Goal: Task Accomplishment & Management: Manage account settings

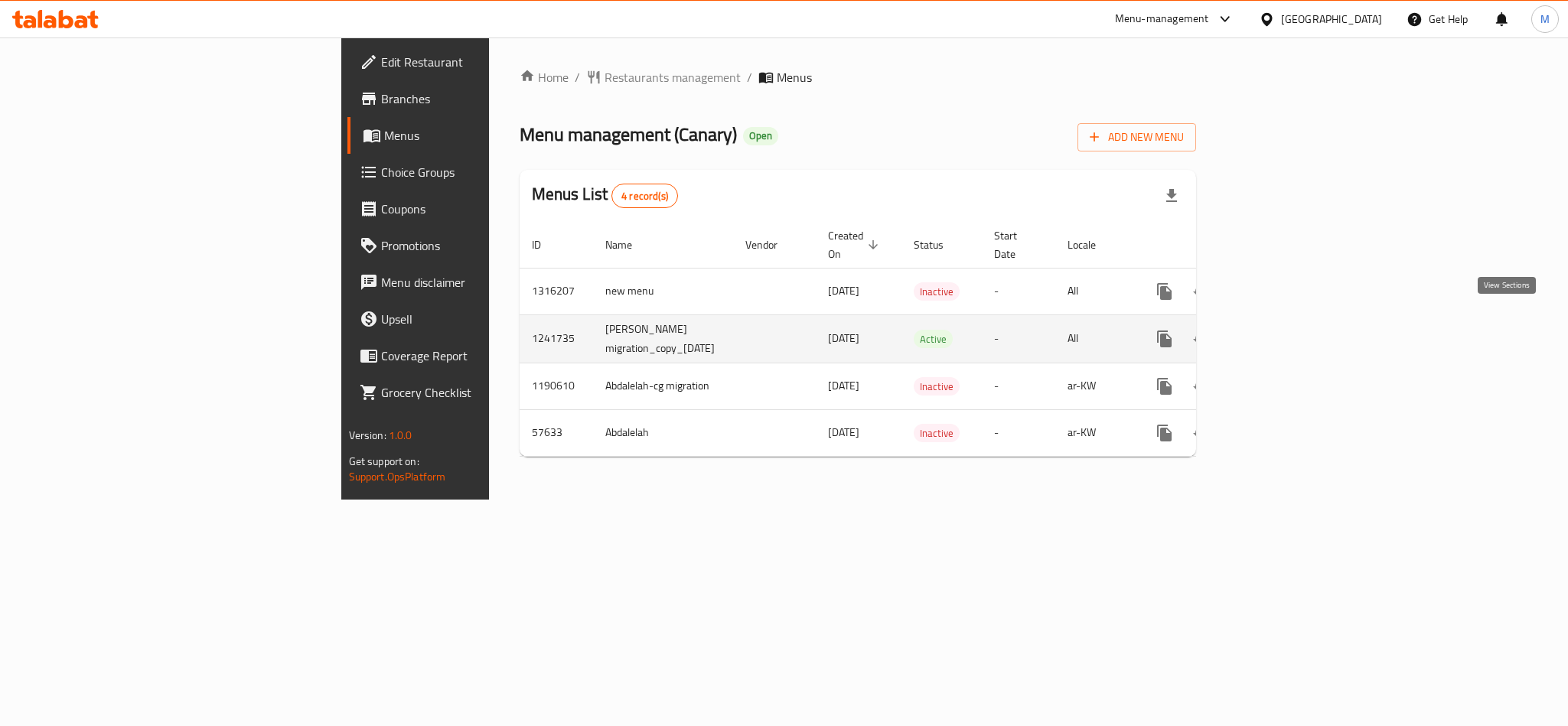
click at [1293, 321] on link "enhanced table" at bounding box center [1275, 339] width 37 height 37
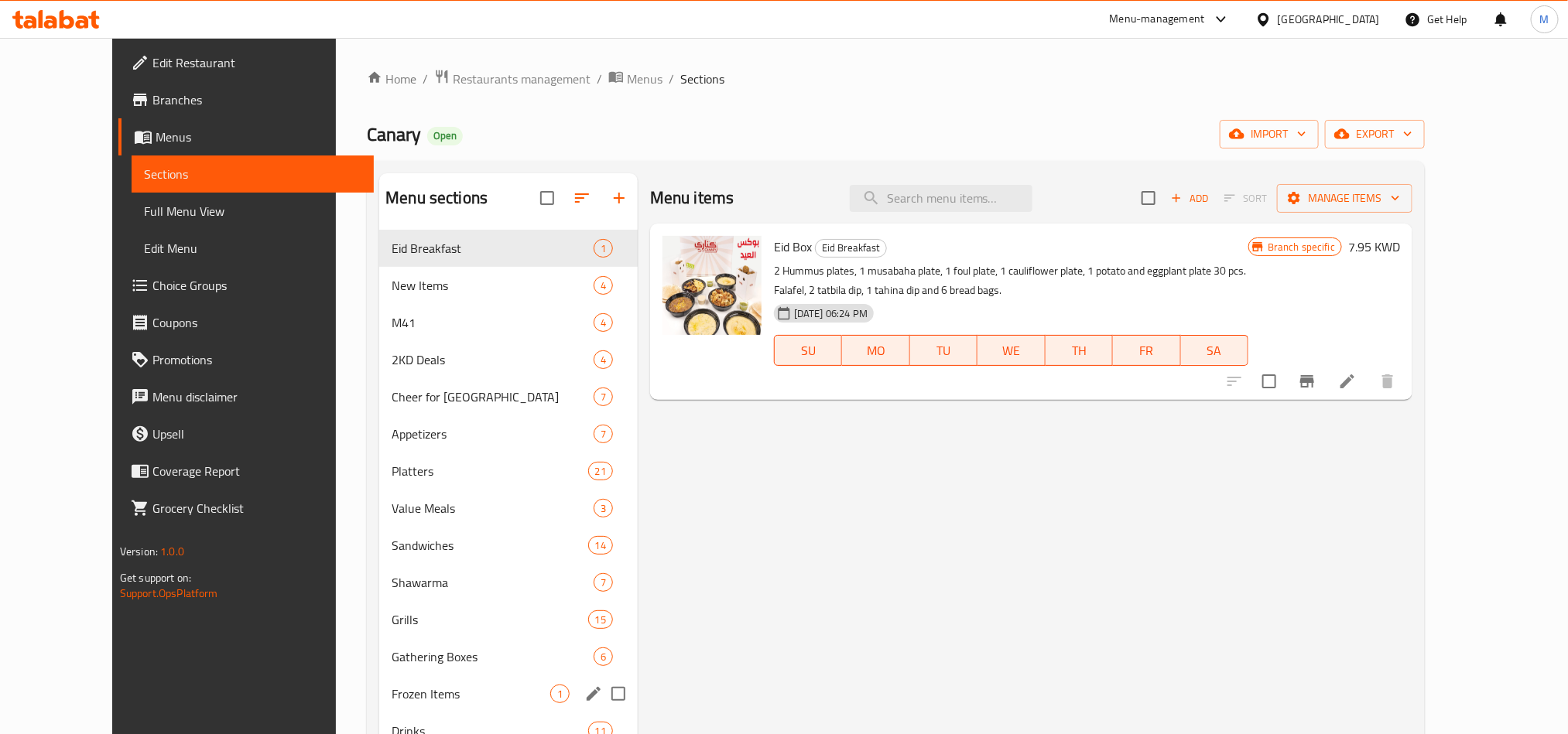
scroll to position [217, 0]
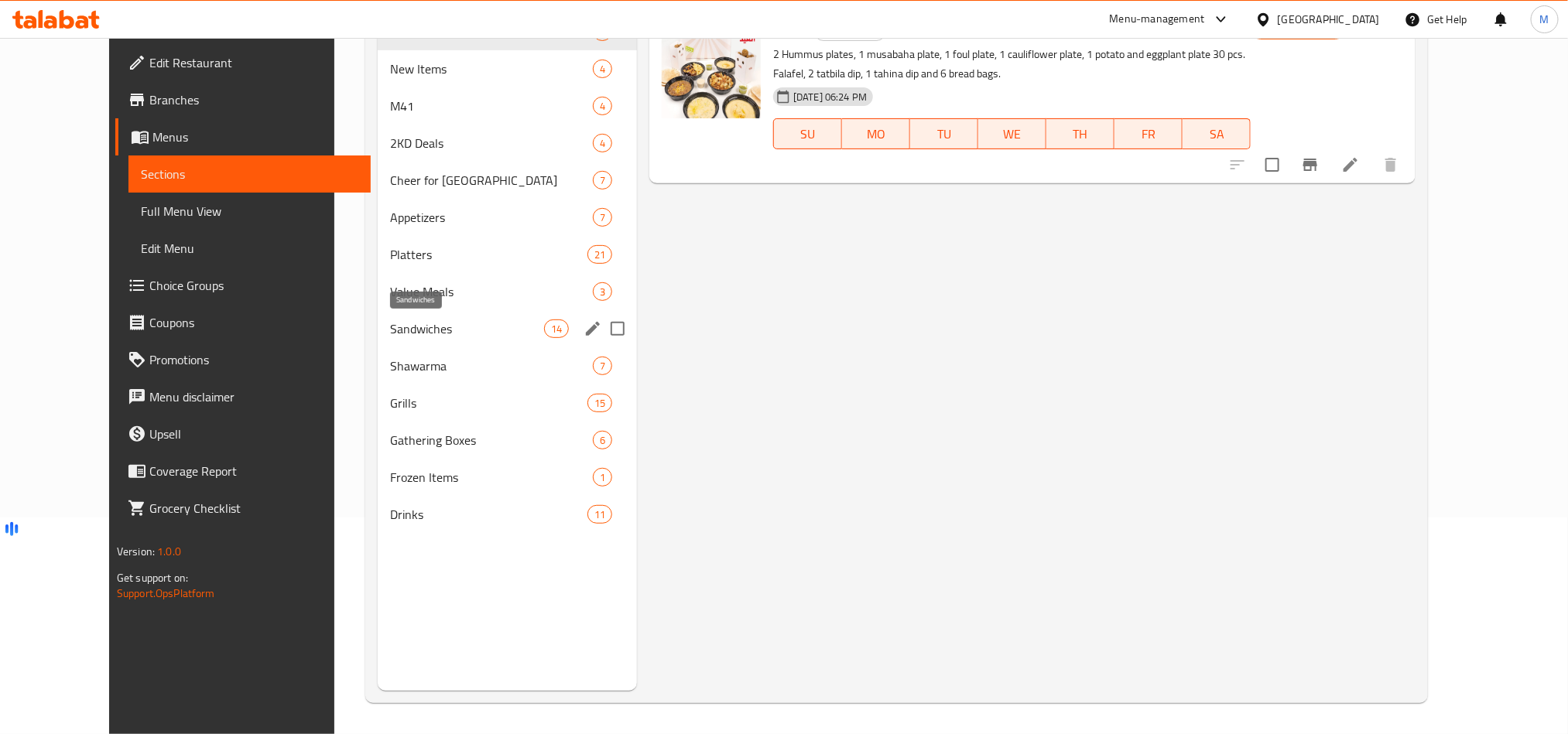
click at [390, 325] on span "Sandwiches" at bounding box center [467, 329] width 154 height 19
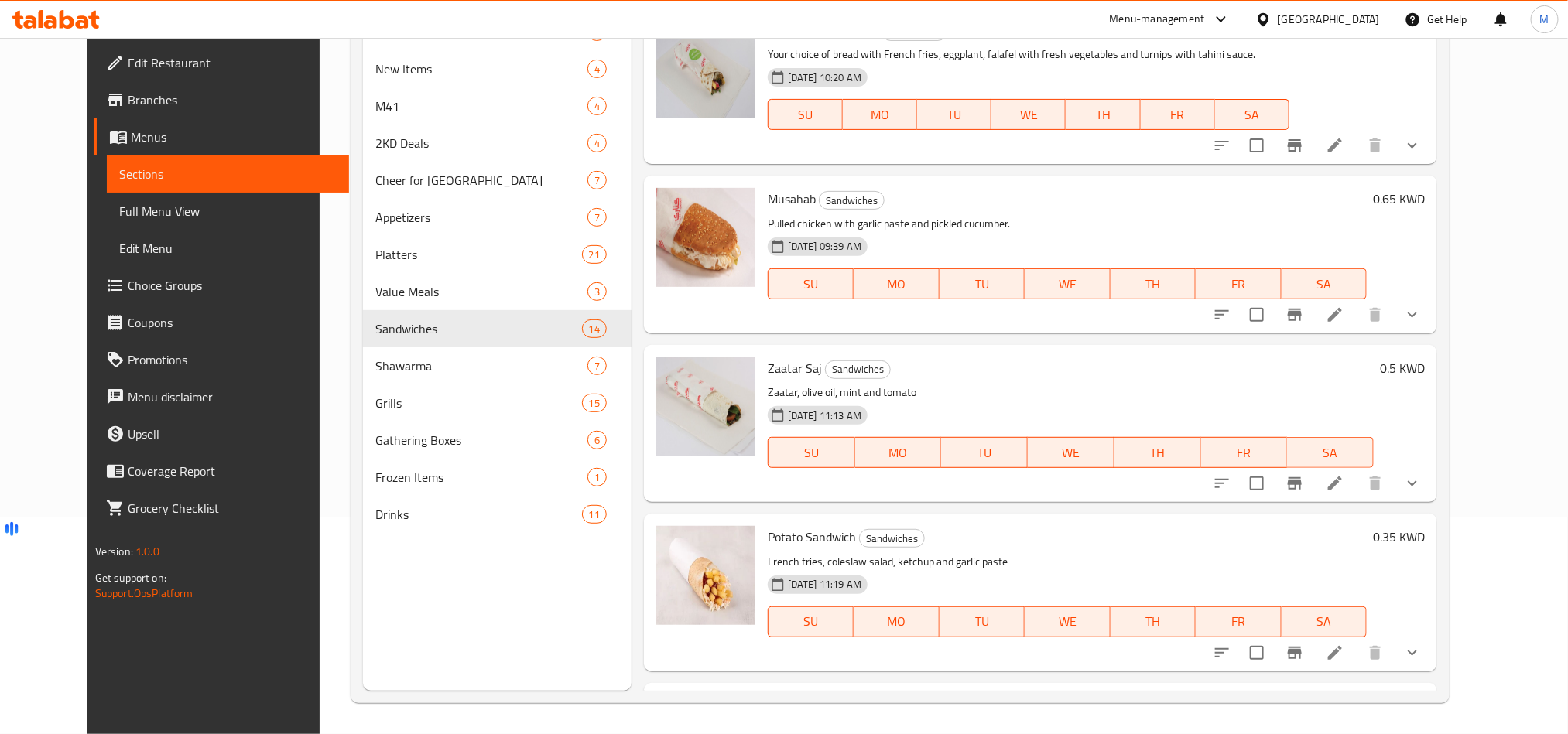
click at [1421, 487] on icon "show more" at bounding box center [1412, 484] width 19 height 19
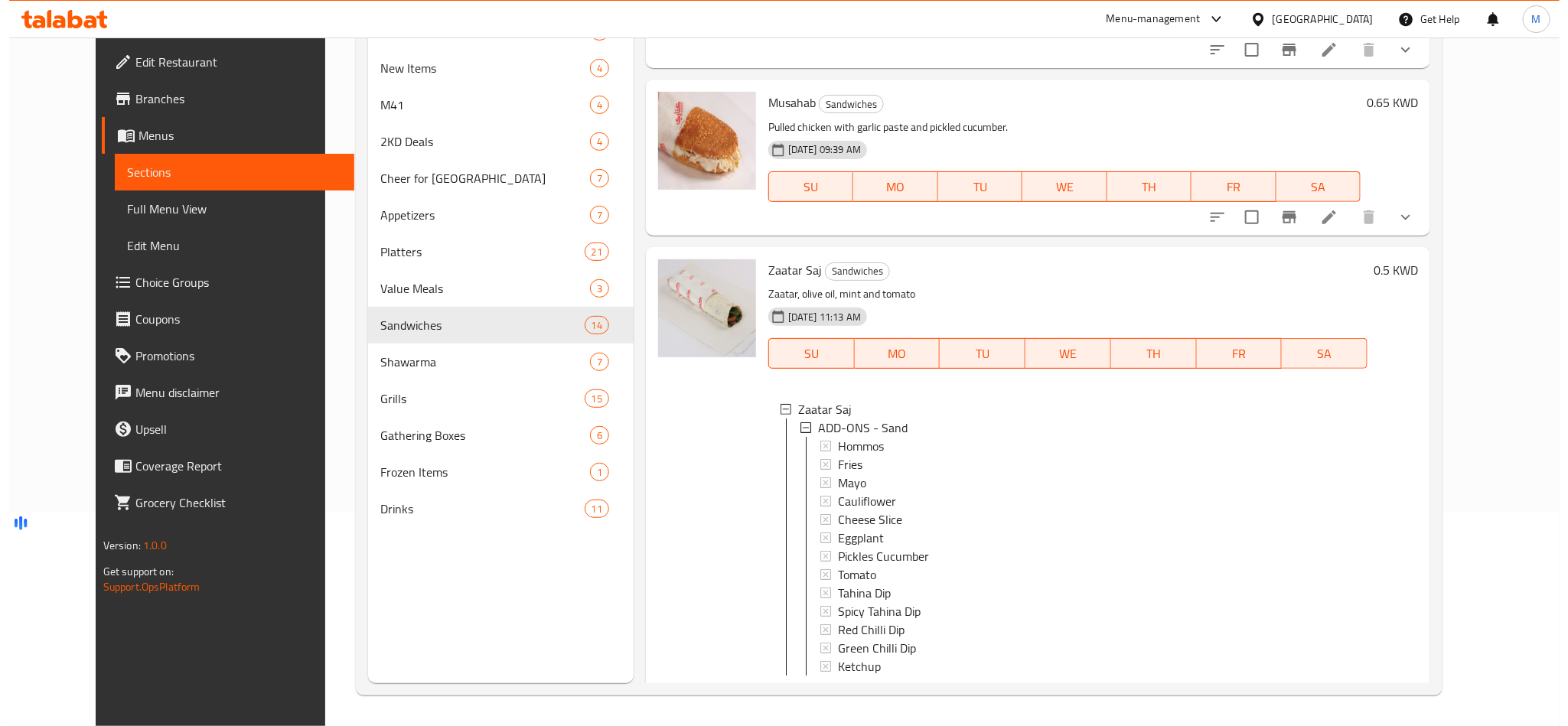
scroll to position [115, 0]
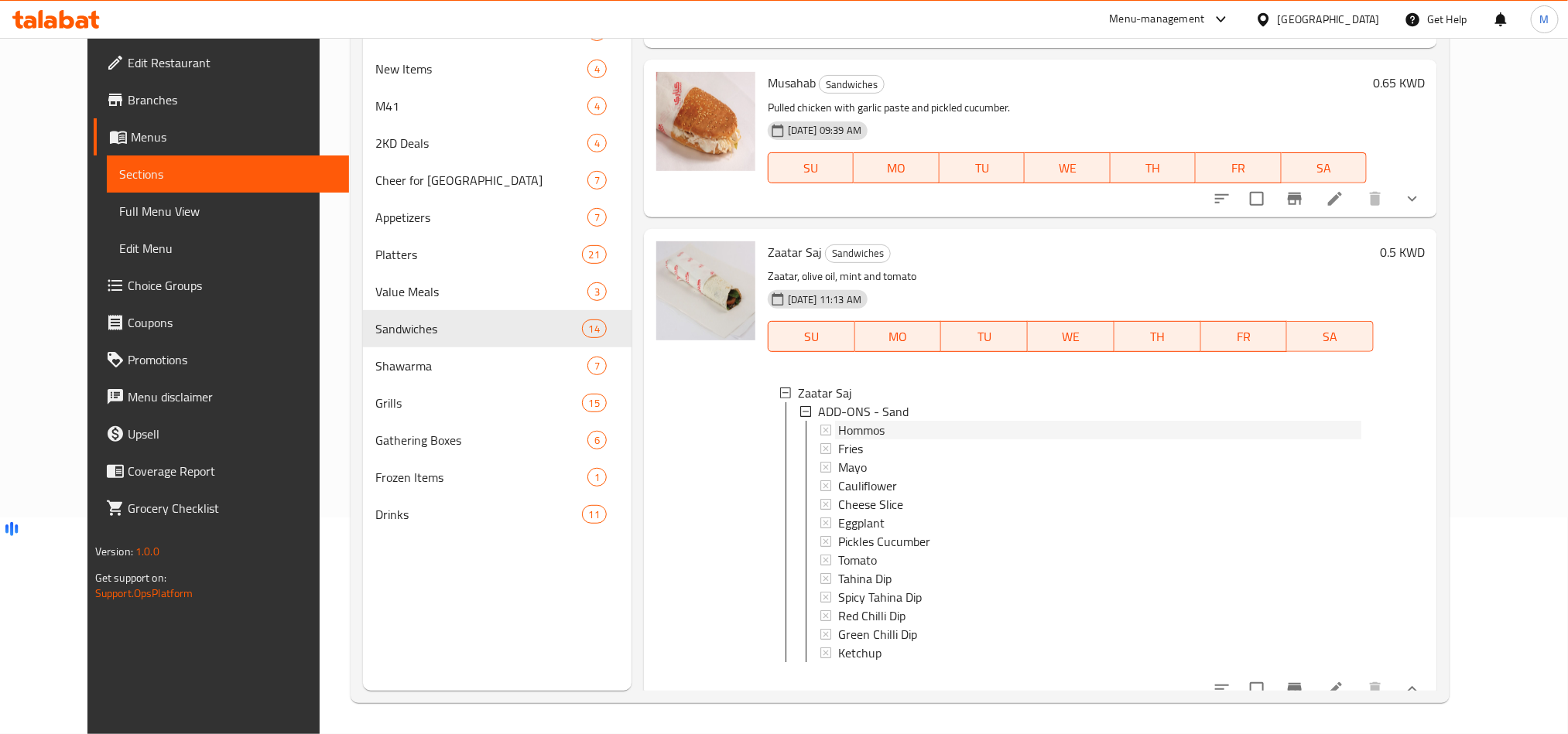
click at [856, 425] on span "Hommos" at bounding box center [861, 430] width 46 height 19
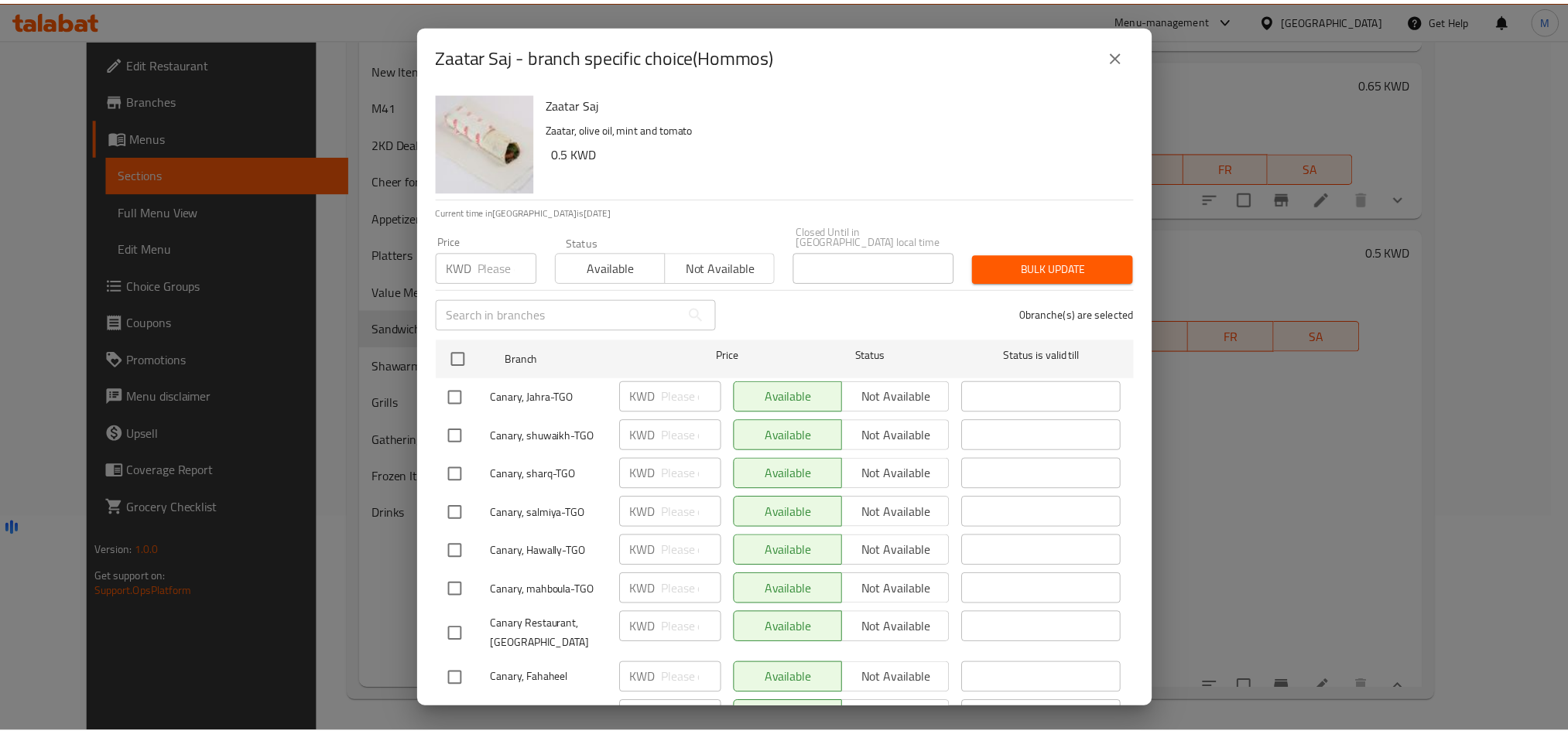
scroll to position [443, 0]
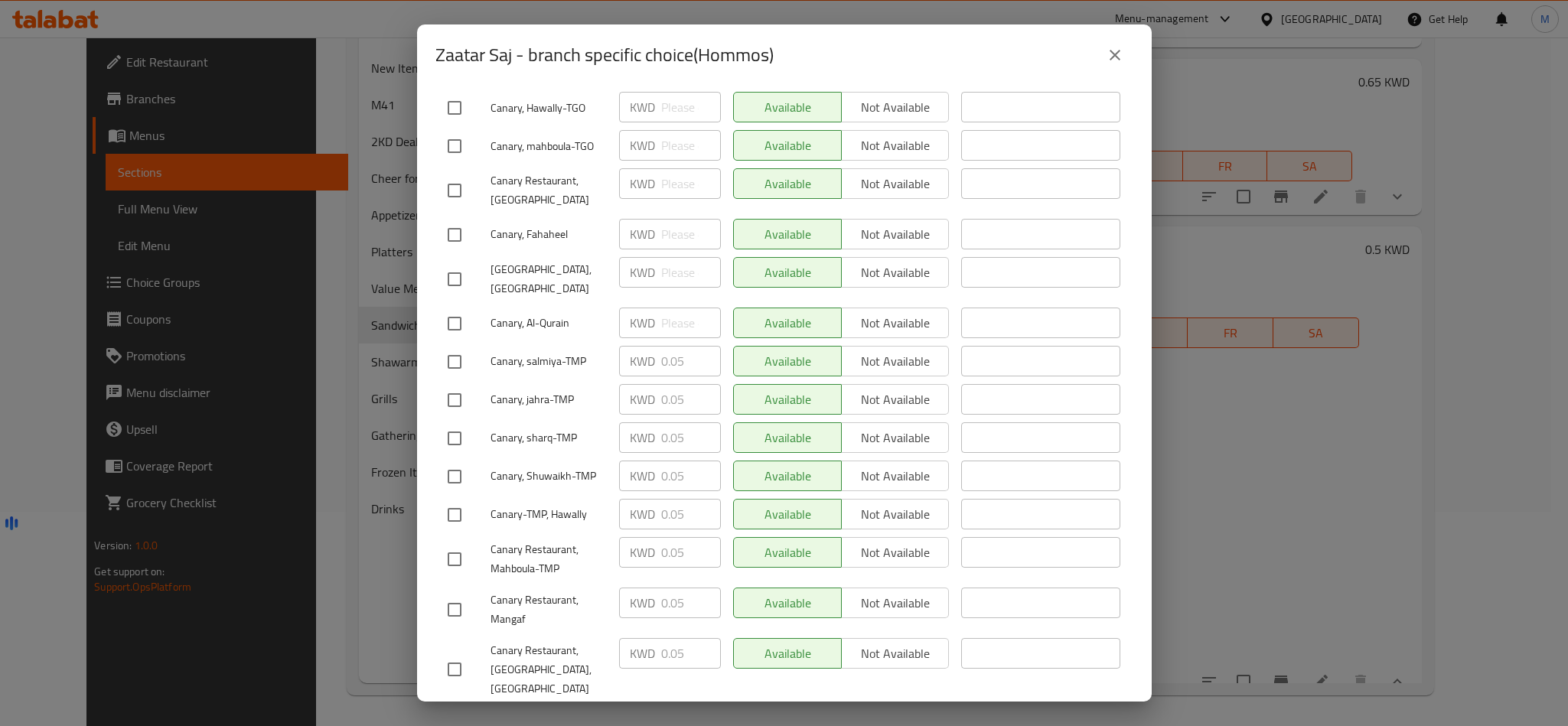
click at [1130, 42] on div "Zaatar Saj - branch specific choice(Hommos)" at bounding box center [784, 55] width 698 height 37
click at [1115, 49] on icon "close" at bounding box center [1115, 55] width 18 height 18
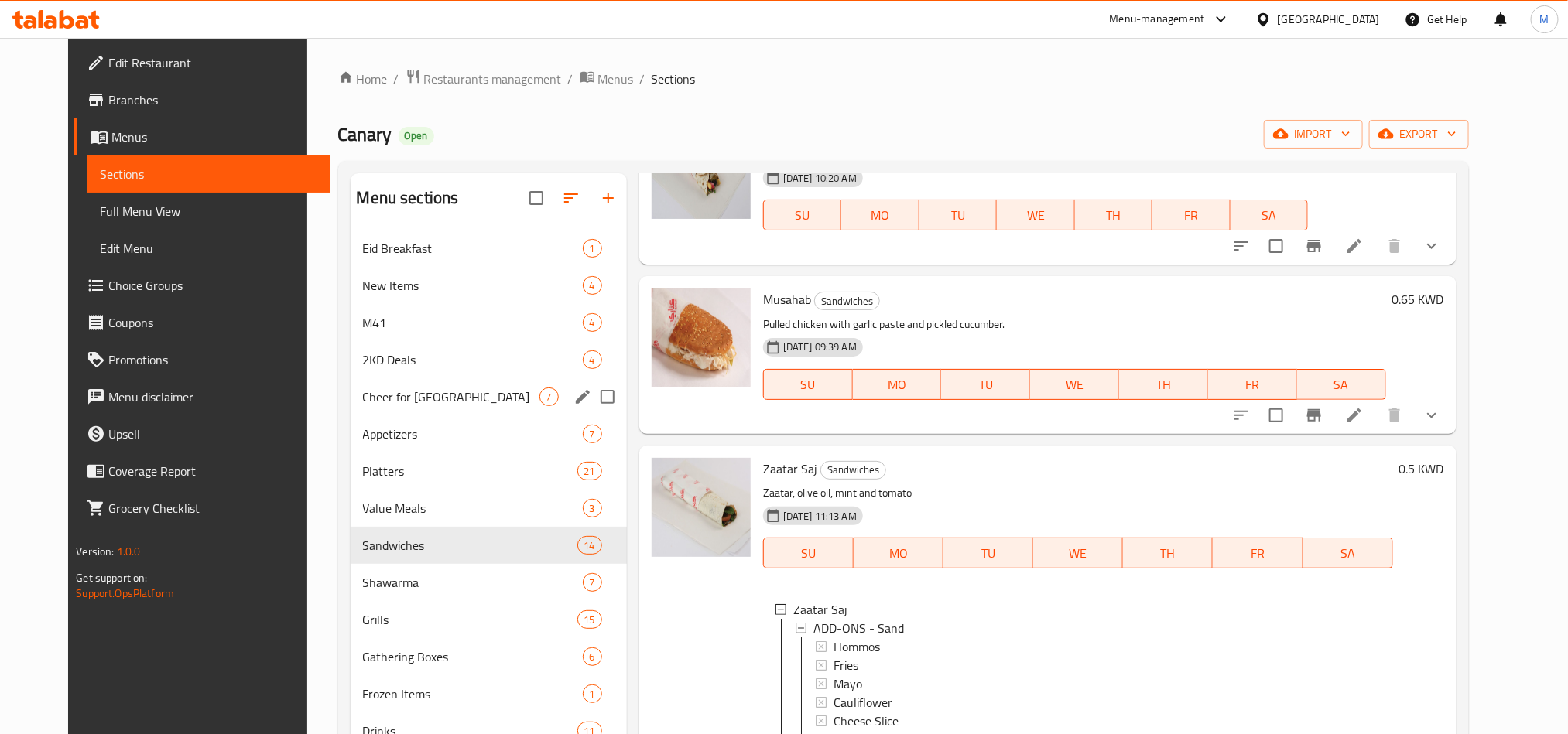
scroll to position [116, 0]
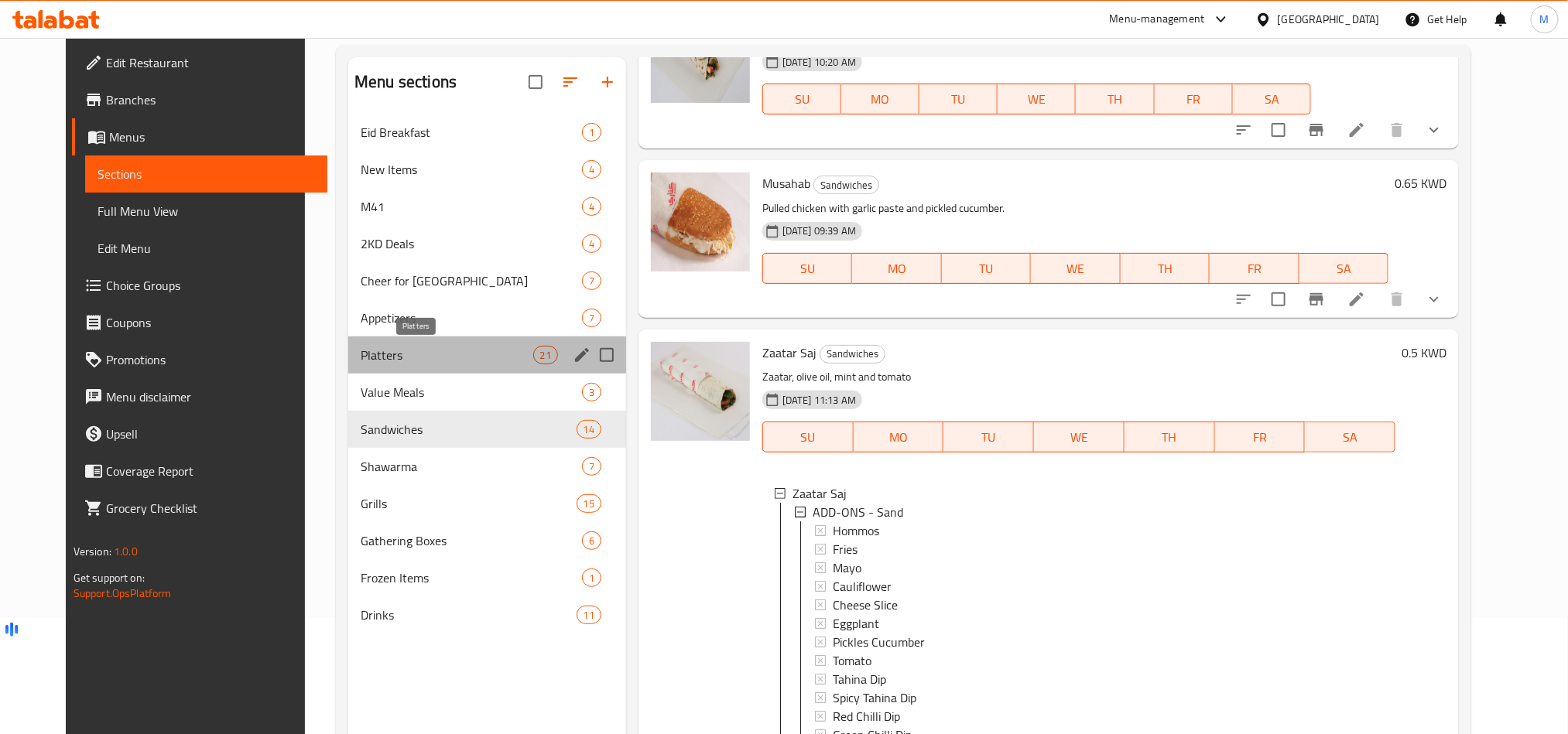
click at [392, 346] on span "Platters" at bounding box center [447, 355] width 172 height 19
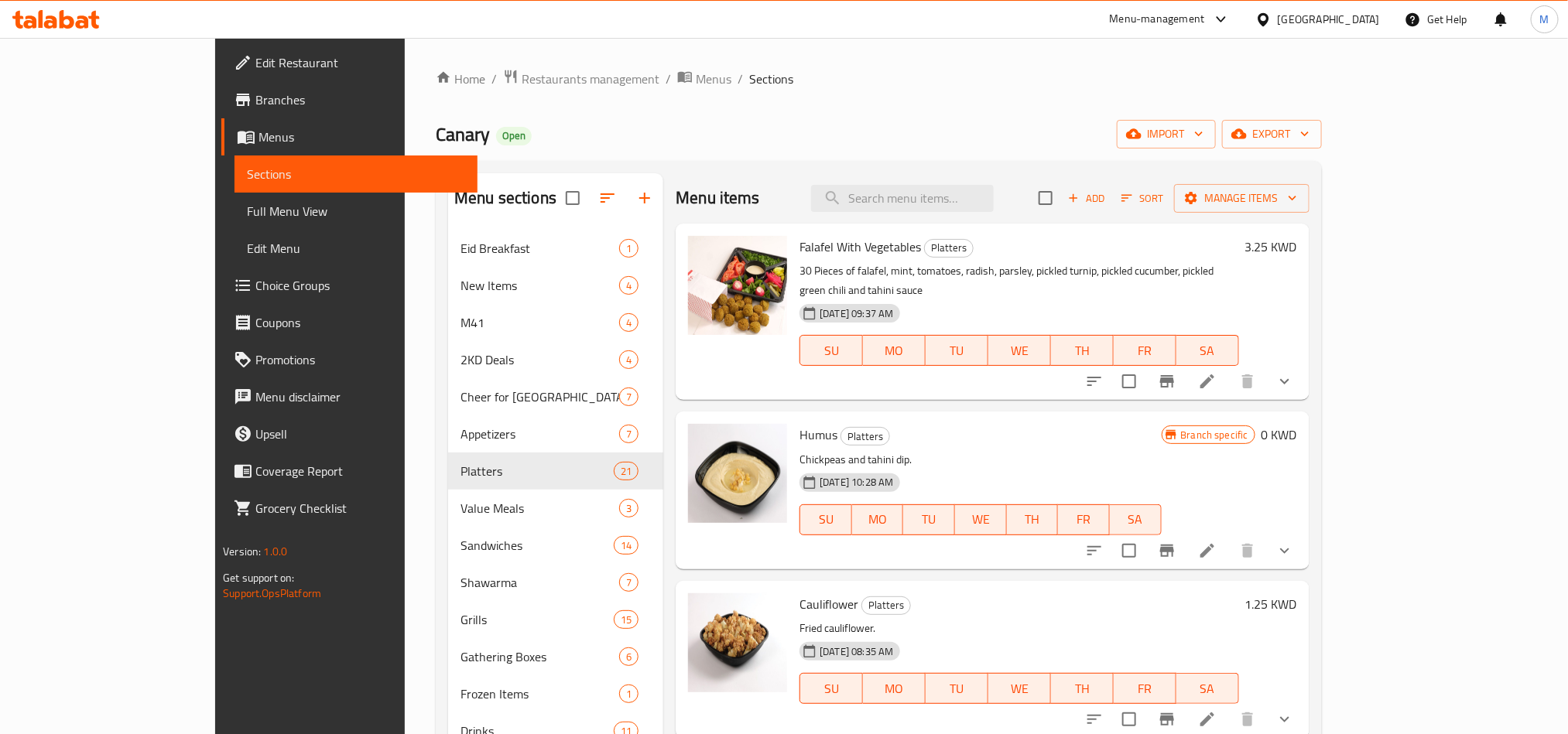
click at [977, 213] on div "Menu items Add Sort Manage items" at bounding box center [991, 199] width 633 height 51
click at [975, 202] on input "search" at bounding box center [902, 198] width 183 height 27
click at [956, 207] on input "search" at bounding box center [902, 198] width 183 height 27
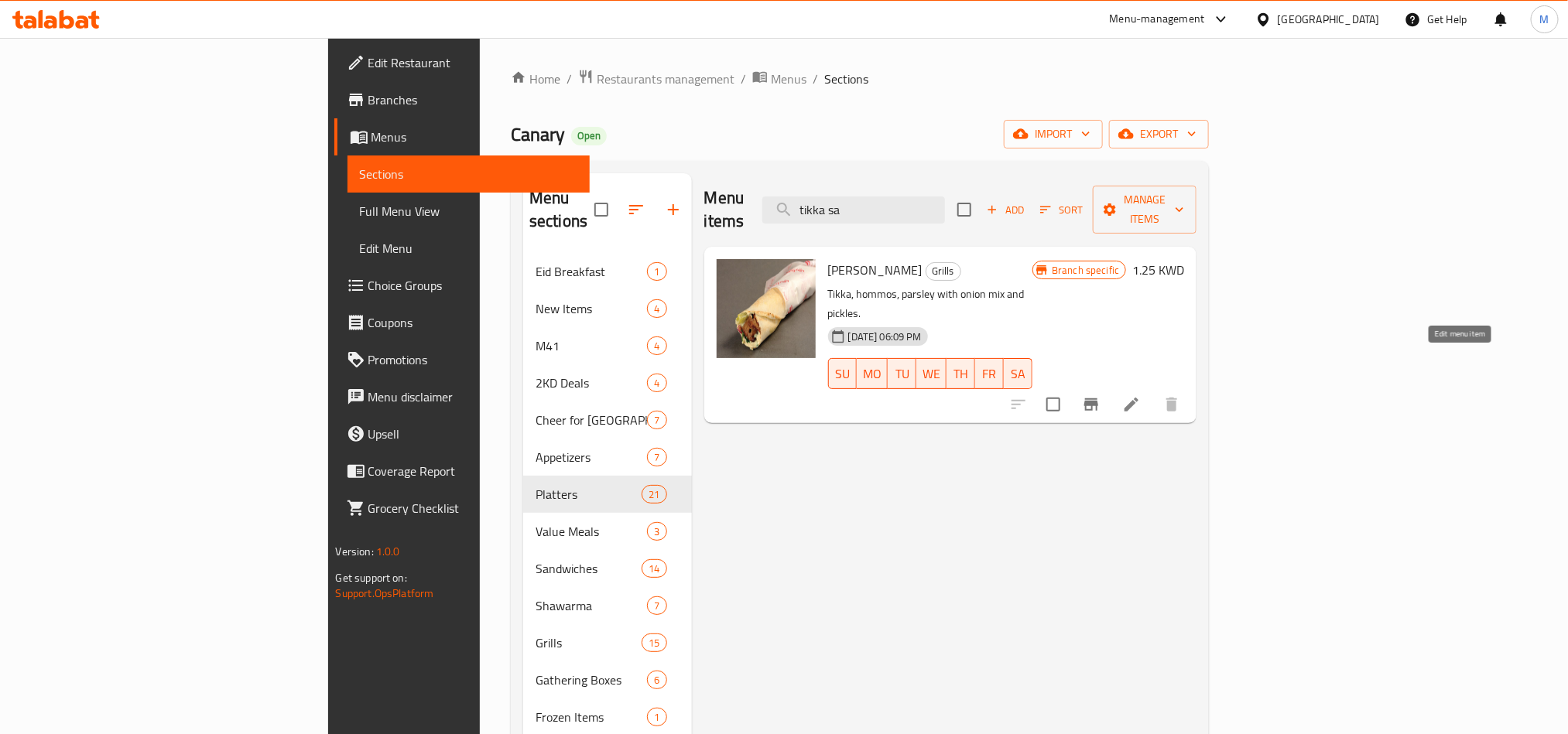
type input "tikka sa"
click at [1138, 398] on icon at bounding box center [1131, 405] width 14 height 14
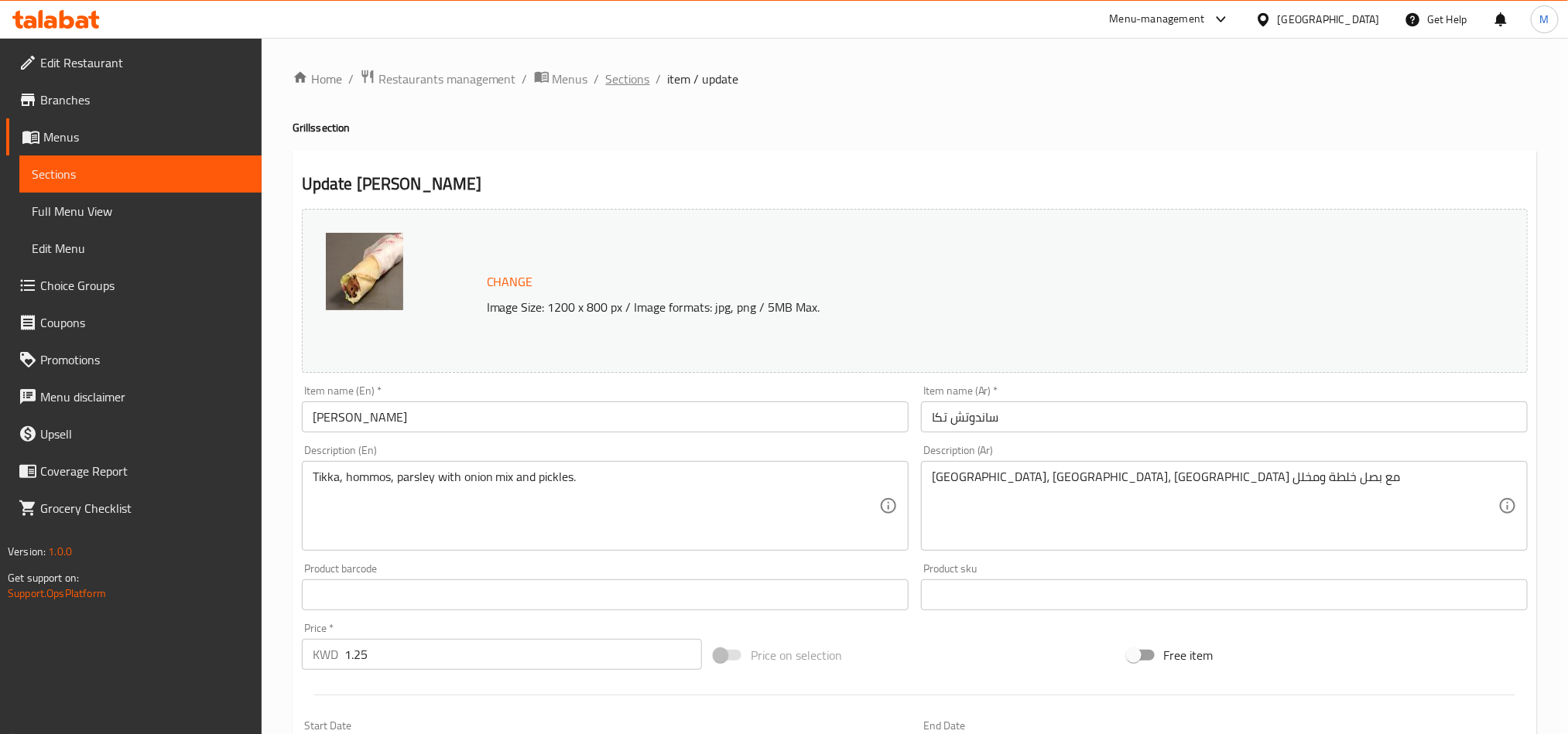
click at [646, 82] on span "Sections" at bounding box center [628, 79] width 44 height 19
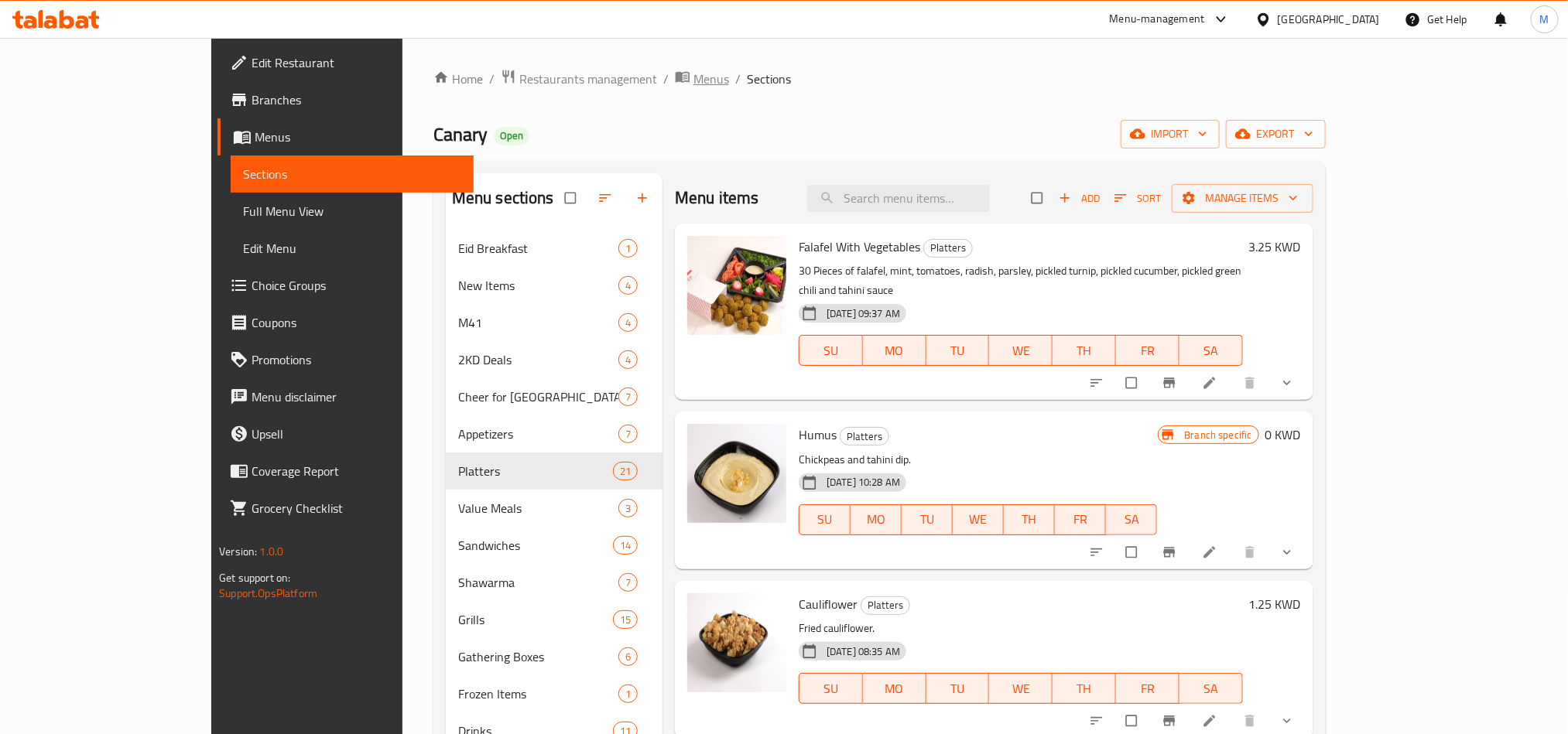
click at [693, 80] on span "Menus" at bounding box center [711, 79] width 35 height 19
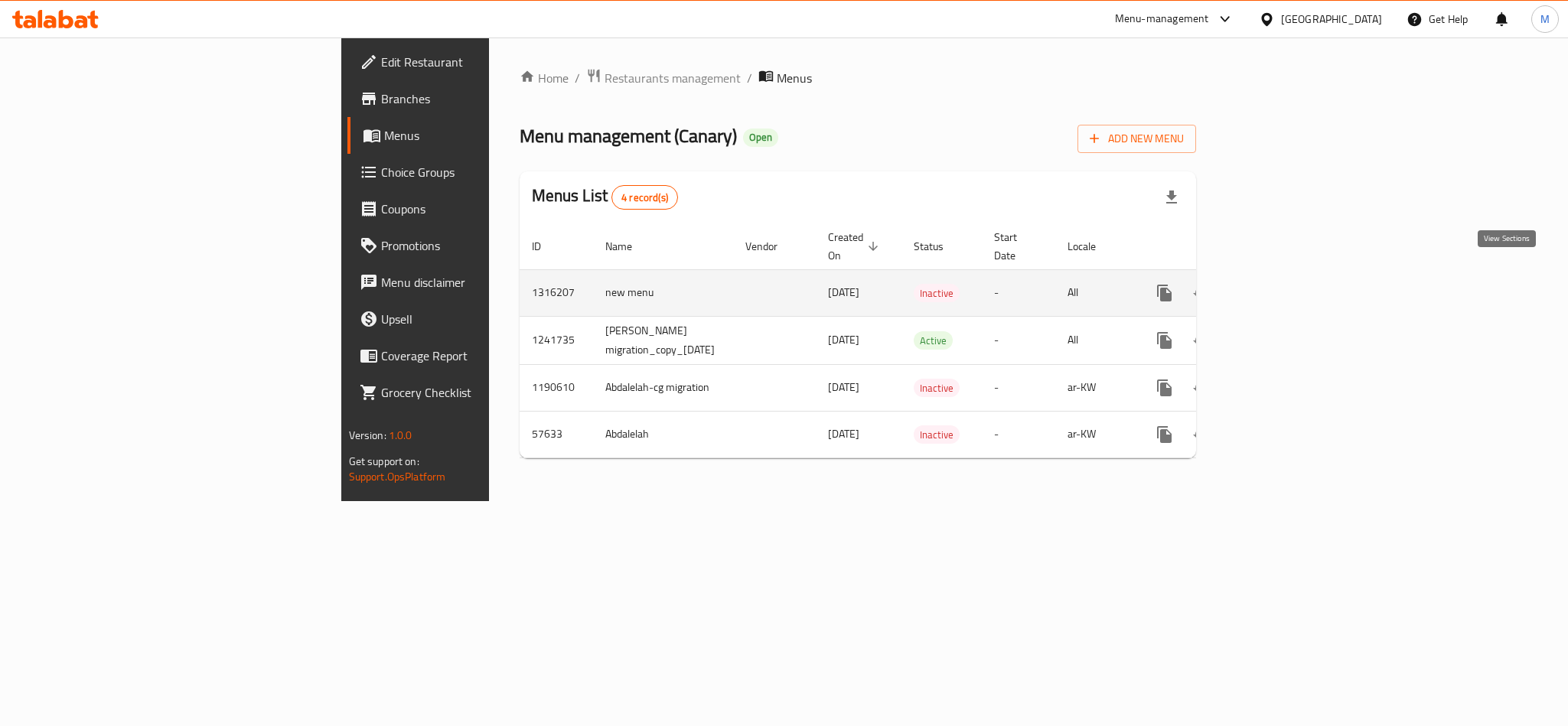
click at [1284, 284] on icon "enhanced table" at bounding box center [1275, 293] width 18 height 18
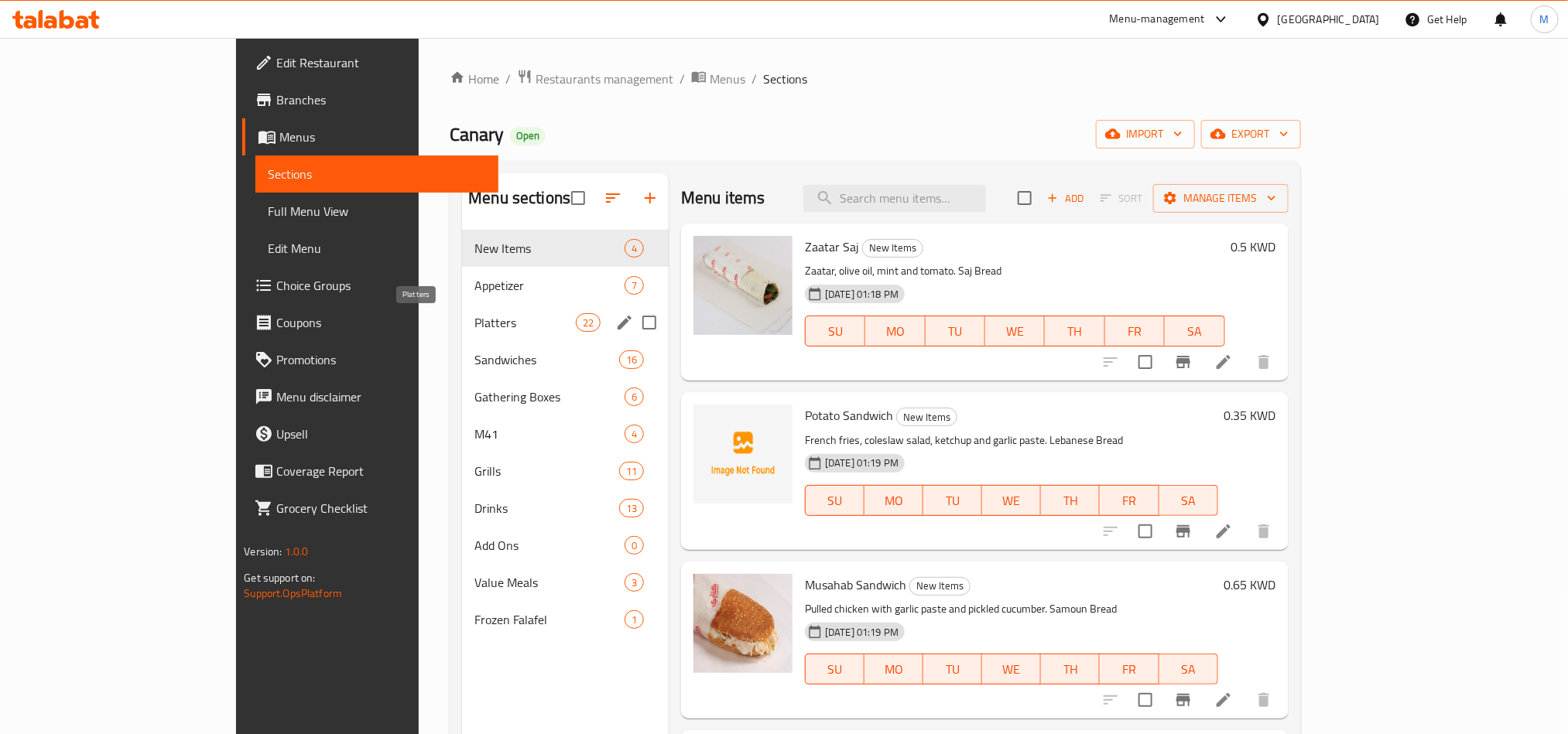
click at [475, 329] on span "Platters" at bounding box center [525, 323] width 101 height 19
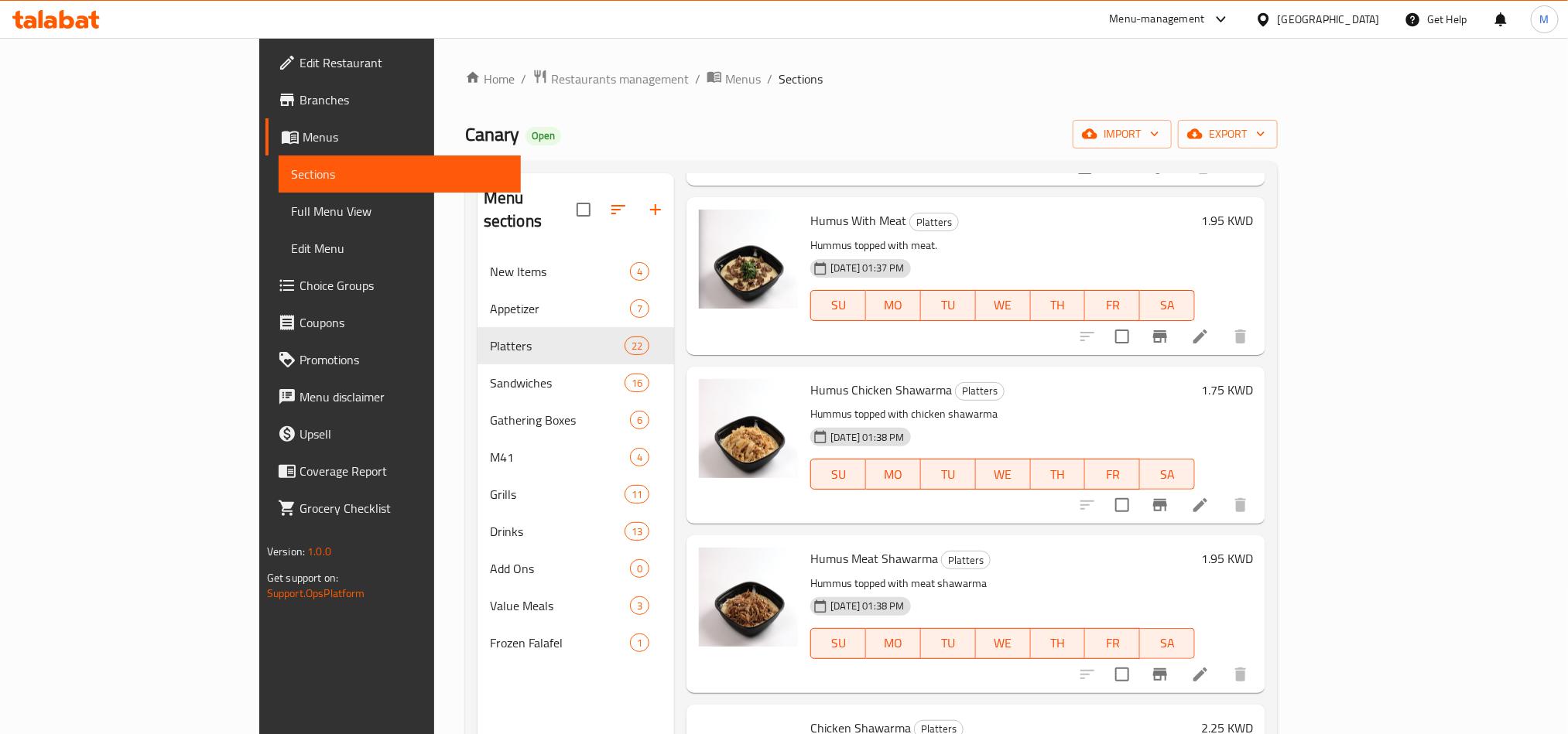
scroll to position [1624, 0]
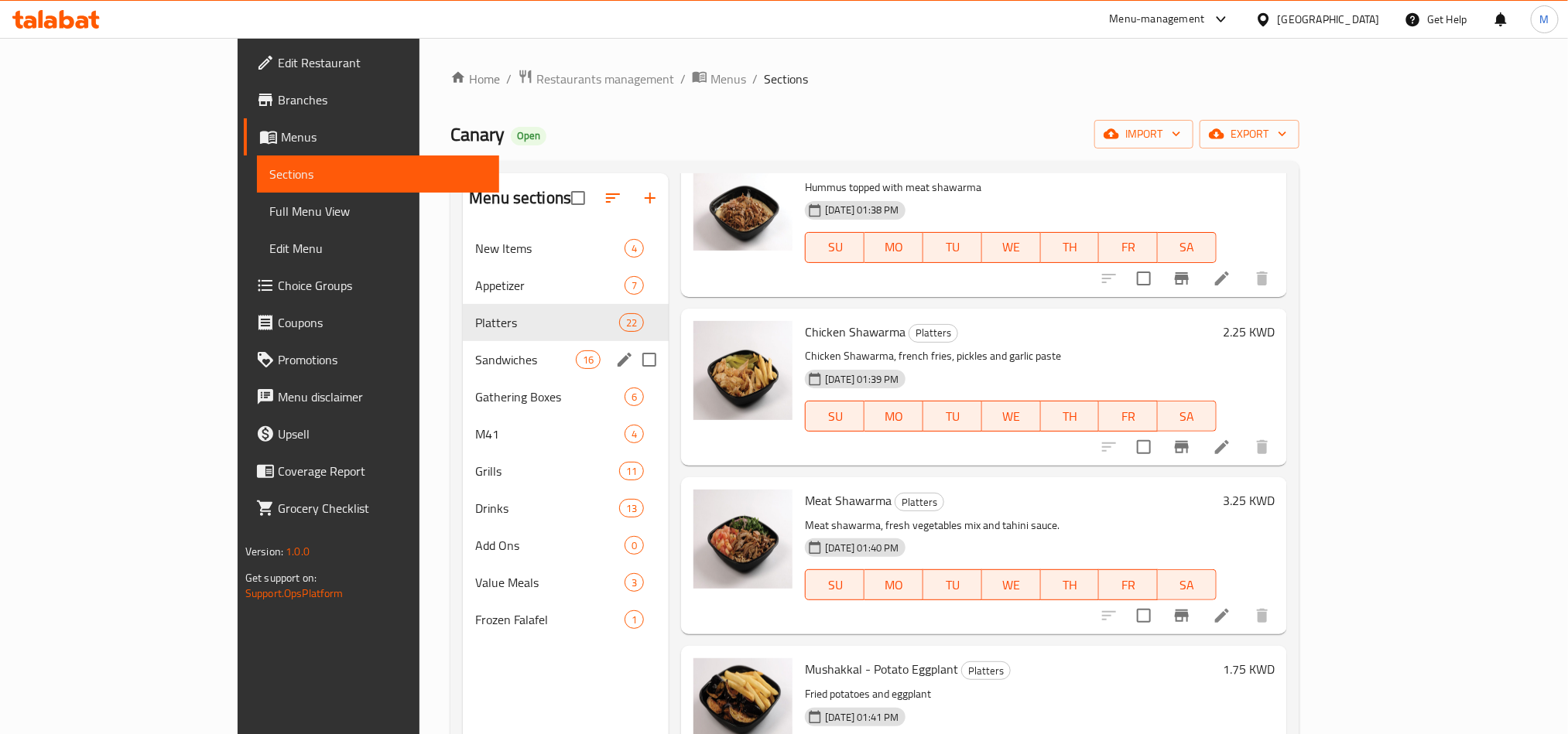
click at [463, 340] on div "Platters 22" at bounding box center [566, 323] width 206 height 37
click at [463, 348] on div "Sandwiches 16" at bounding box center [566, 360] width 206 height 37
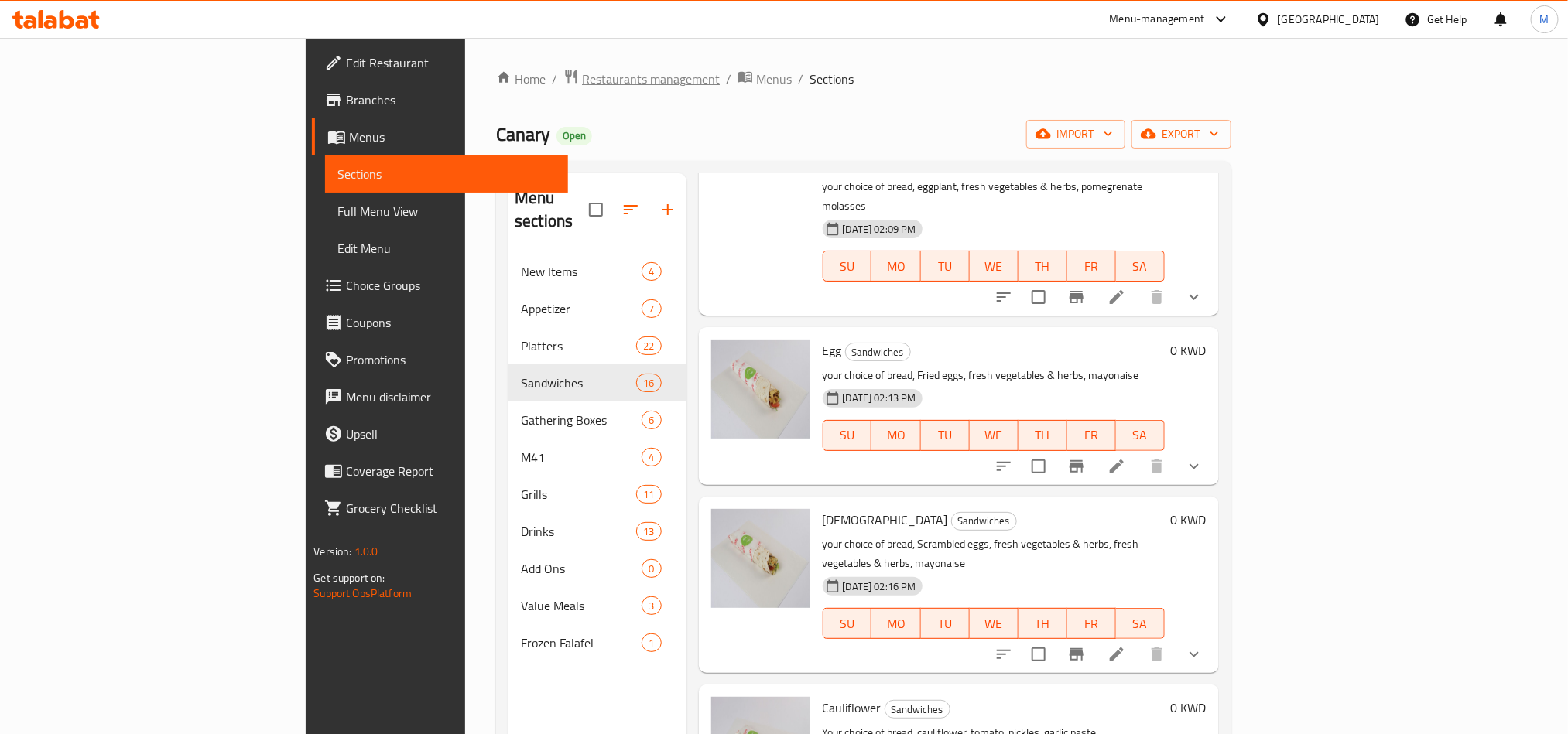
scroll to position [464, 0]
